Goal: Task Accomplishment & Management: Use online tool/utility

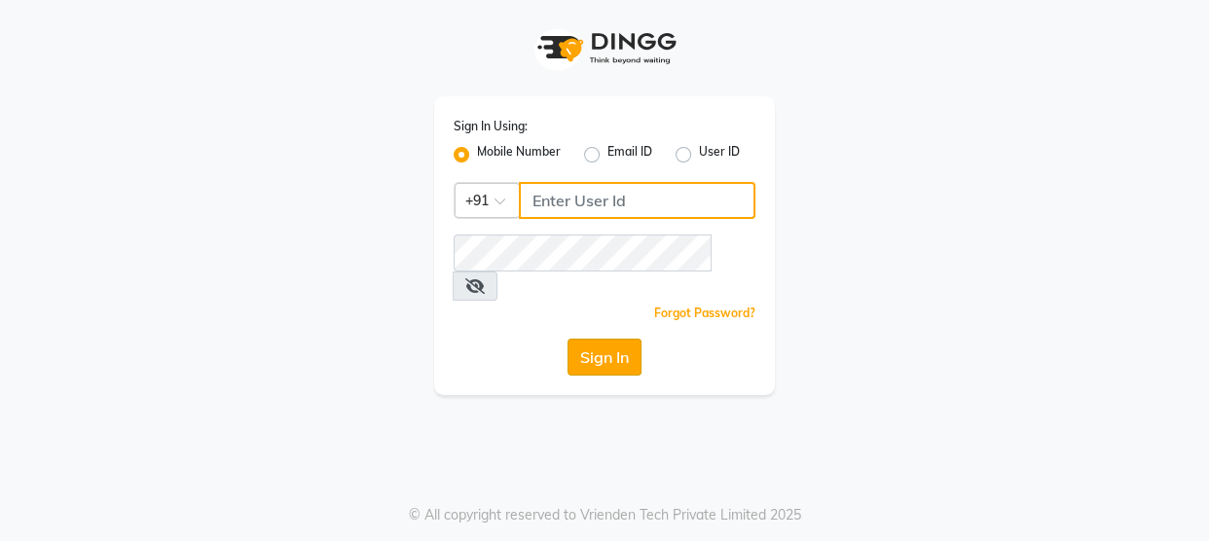
type input "8928277834"
click at [622, 339] on button "Sign In" at bounding box center [605, 357] width 74 height 37
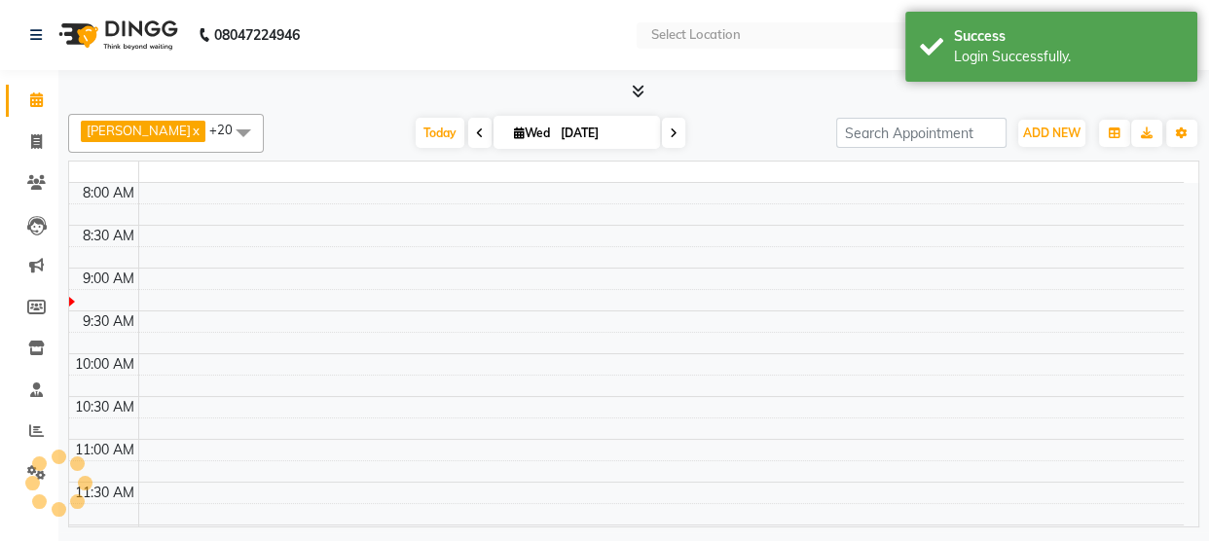
select select "en"
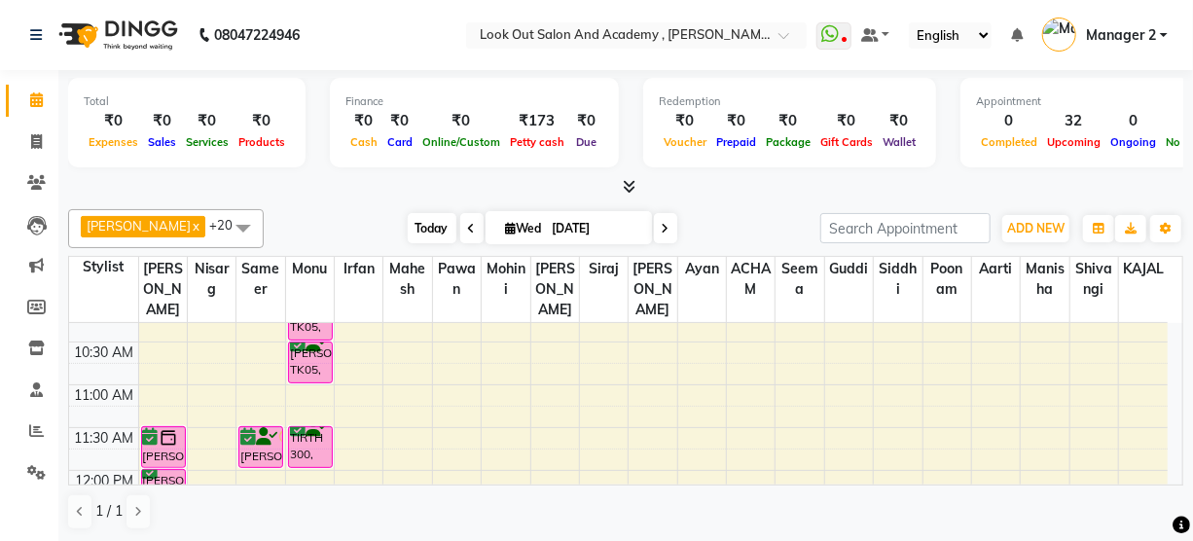
scroll to position [165, 0]
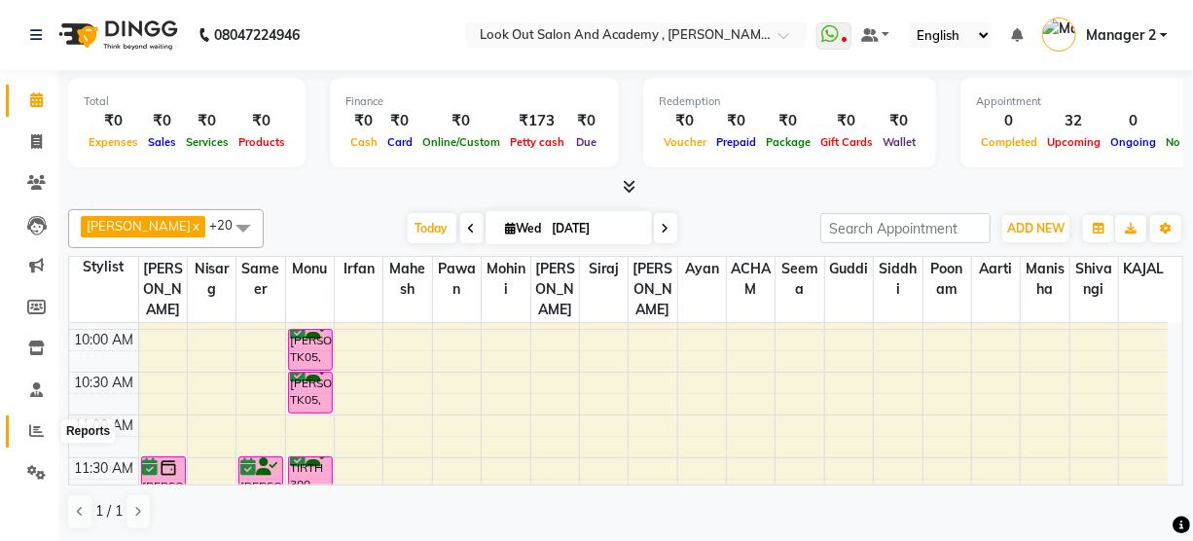
click at [29, 436] on icon at bounding box center [36, 430] width 15 height 15
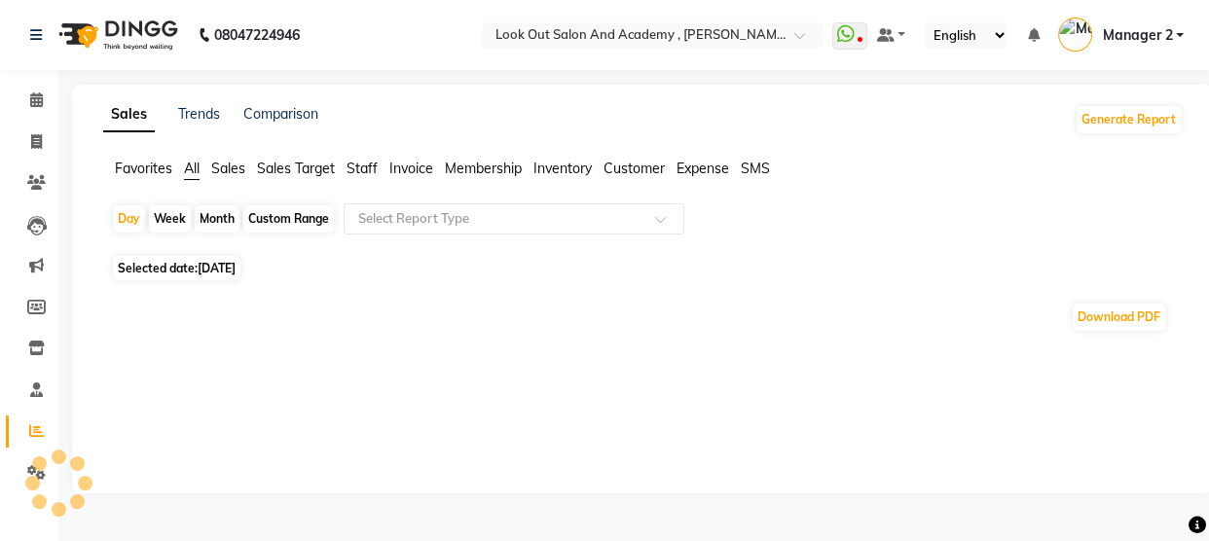
click at [360, 166] on span "Staff" at bounding box center [362, 169] width 31 height 18
click at [212, 275] on div at bounding box center [638, 384] width 1087 height 218
click at [225, 259] on span "[DATE]" at bounding box center [217, 256] width 38 height 15
select select "9"
select select "2025"
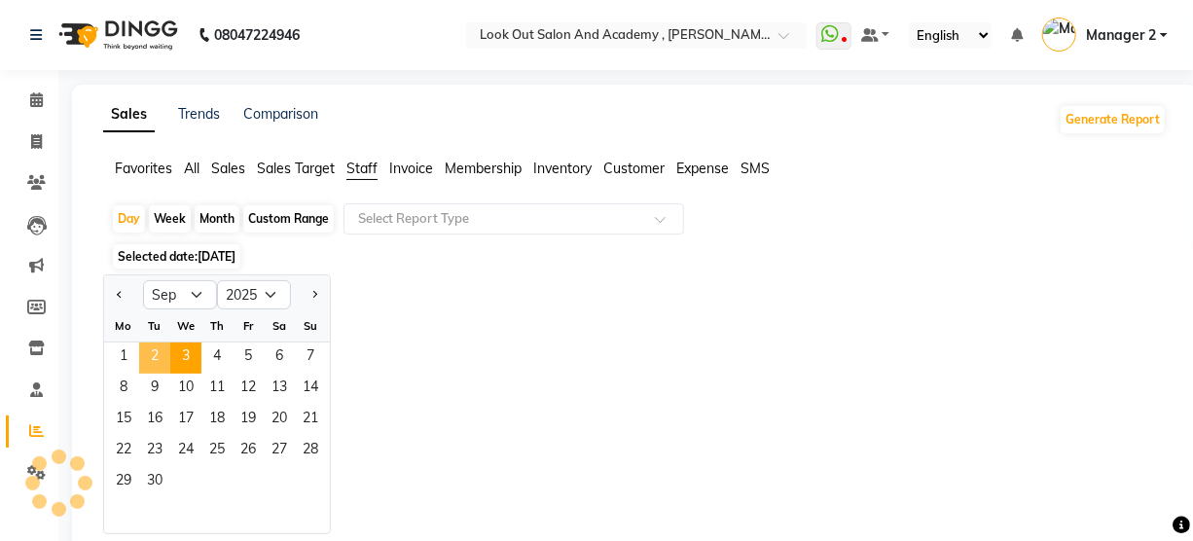
click at [165, 360] on span "2" at bounding box center [154, 358] width 31 height 31
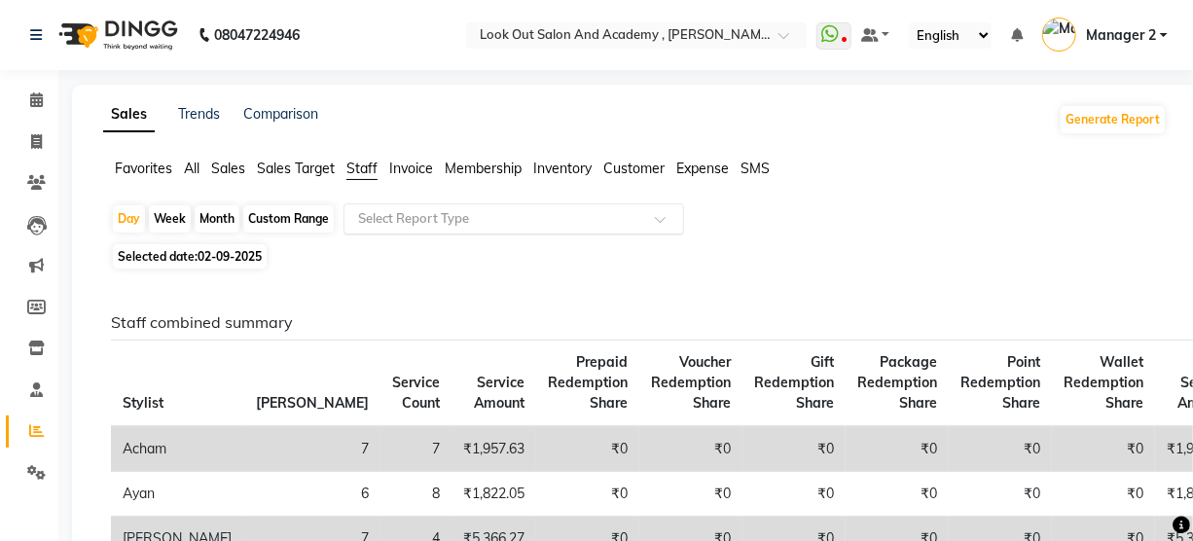
click at [558, 223] on input "text" at bounding box center [494, 218] width 280 height 19
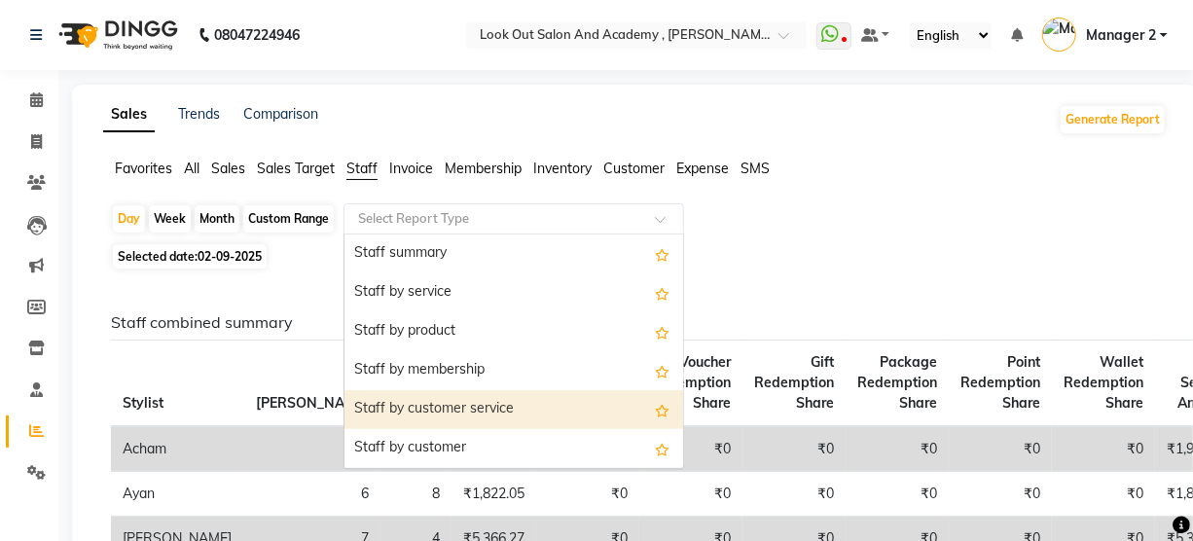
click at [495, 396] on div "Staff by customer service" at bounding box center [514, 409] width 339 height 39
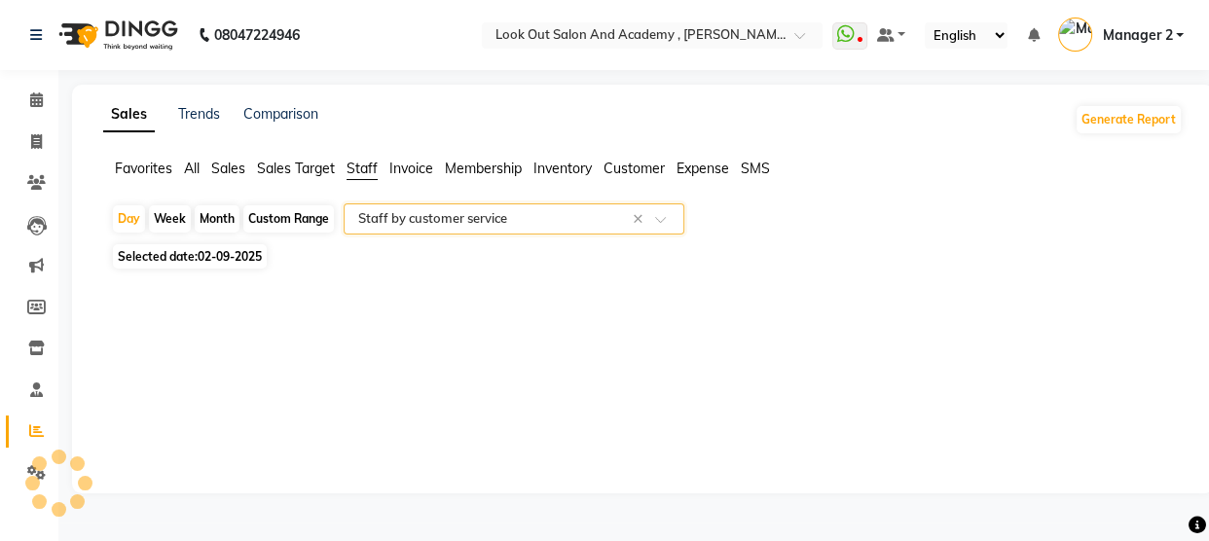
select select "full_report"
select select "pdf"
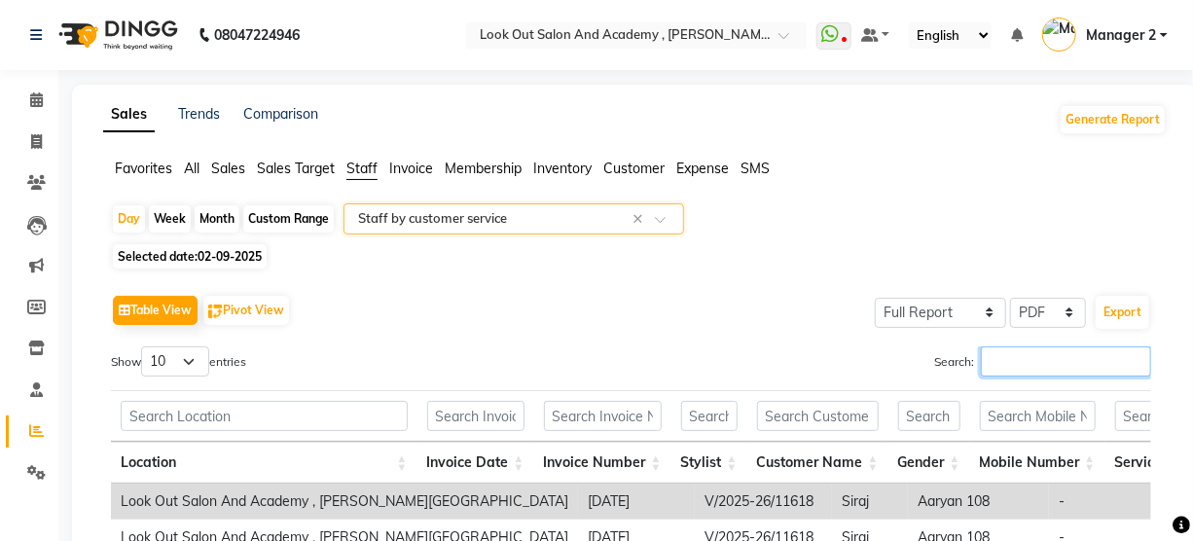
click at [1031, 352] on input "Search:" at bounding box center [1066, 362] width 170 height 30
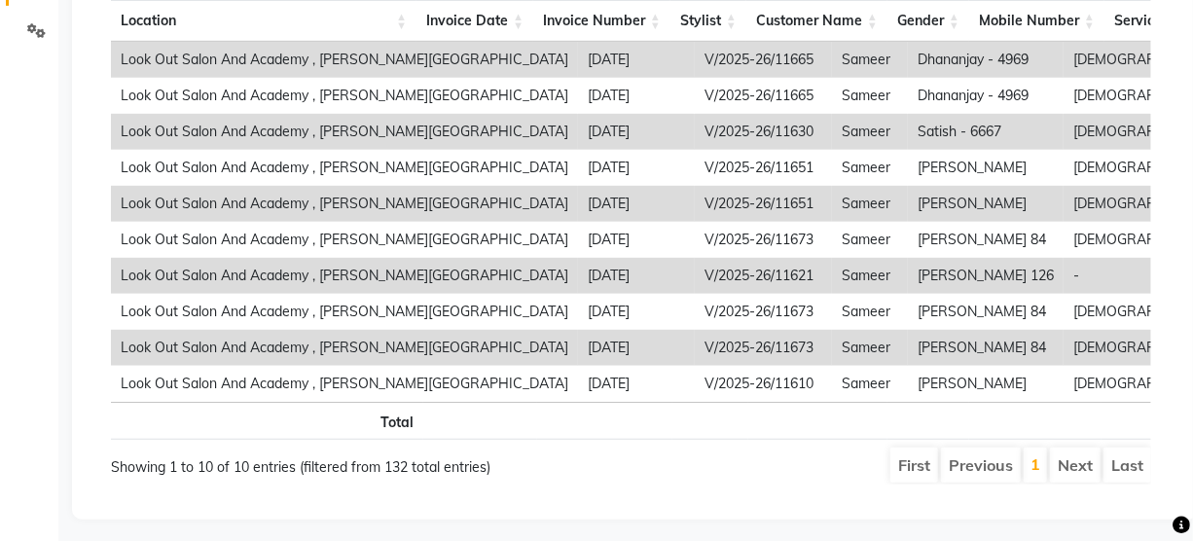
scroll to position [265, 0]
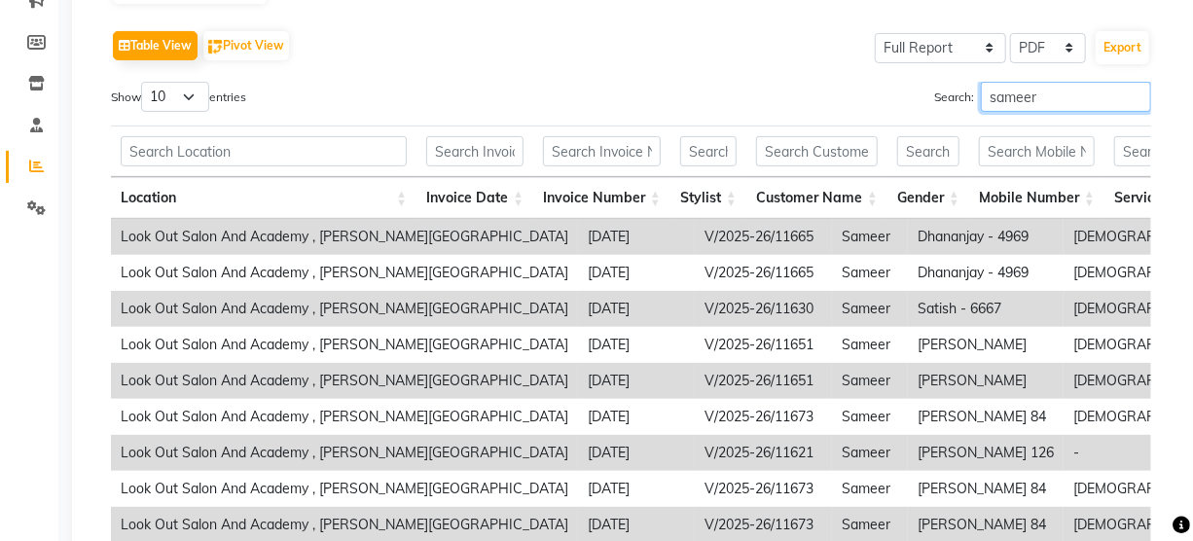
type input "sameer"
click at [185, 82] on select "10 25 50 100" at bounding box center [175, 97] width 68 height 30
select select "100"
click at [144, 82] on select "10 25 50 100" at bounding box center [175, 97] width 68 height 30
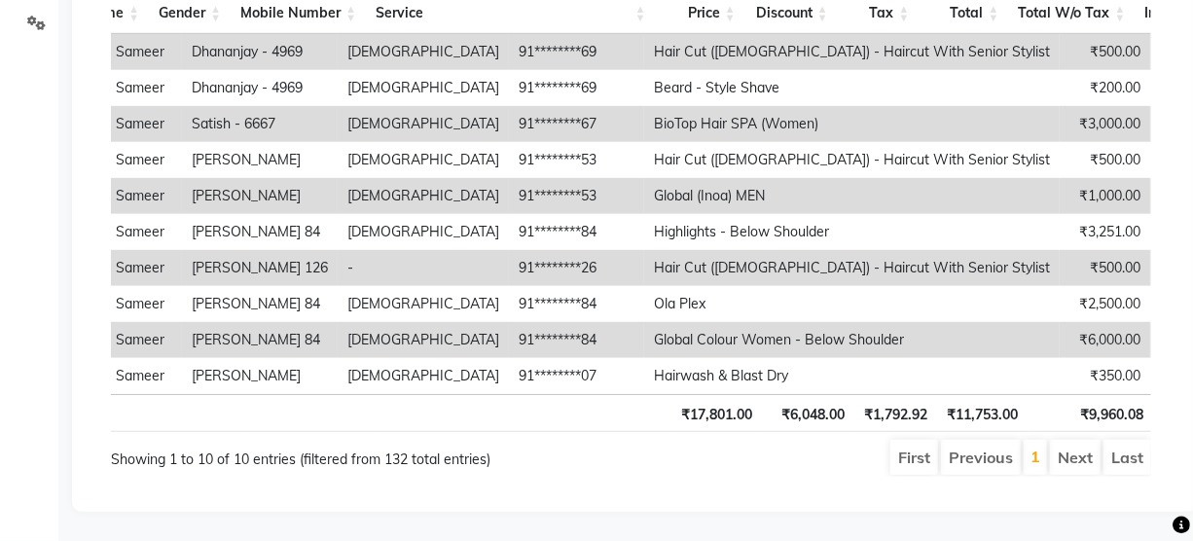
scroll to position [0, 0]
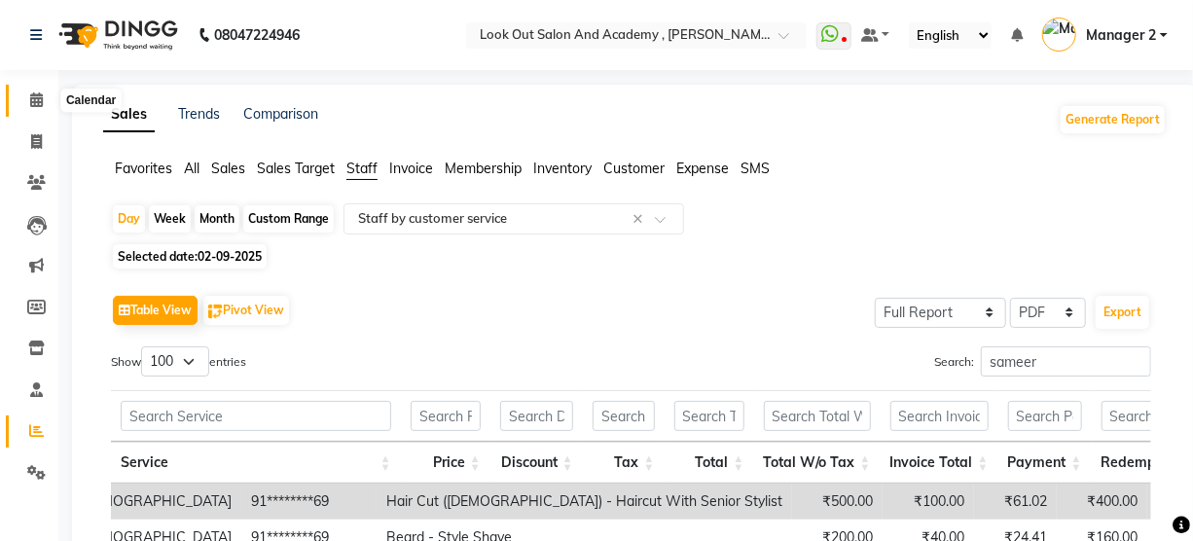
click at [36, 96] on icon at bounding box center [36, 99] width 13 height 15
